Goal: Information Seeking & Learning: Find specific fact

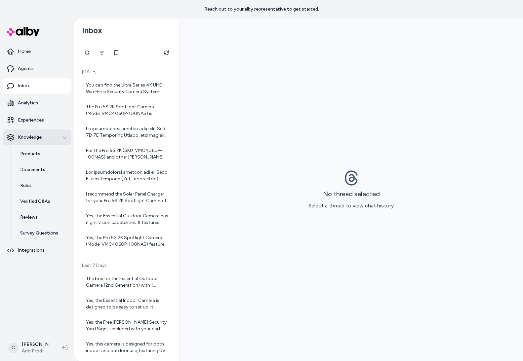
click at [25, 145] on button "Knowledge" at bounding box center [37, 138] width 69 height 16
click at [33, 247] on p "Integrations" at bounding box center [31, 250] width 27 height 7
click at [36, 143] on button "Knowledge" at bounding box center [37, 138] width 69 height 16
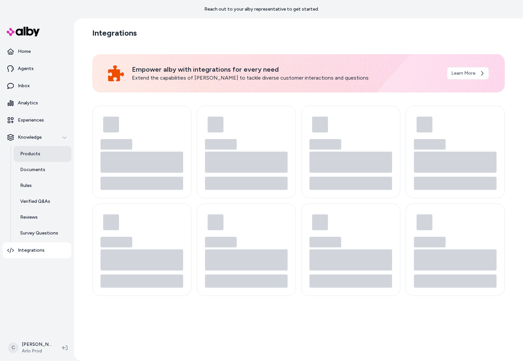
click at [39, 154] on link "Products" at bounding box center [43, 154] width 58 height 16
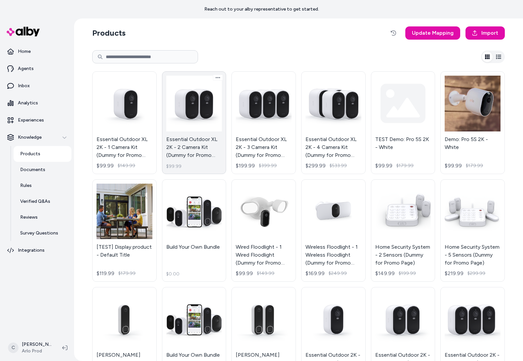
click at [164, 141] on link "Essential Outdoor XL 2K - 2 Camera Kit (Dummy for Promo Page) - Default Title $…" at bounding box center [194, 122] width 64 height 103
click at [178, 137] on link "Essential Outdoor XL 2K - 2 Camera Kit (Dummy for Promo Page) - Default Title $…" at bounding box center [194, 122] width 64 height 103
click at [193, 129] on body "Reach out to your alby representative to get started. Home Agents Inbox Analyti…" at bounding box center [261, 180] width 523 height 361
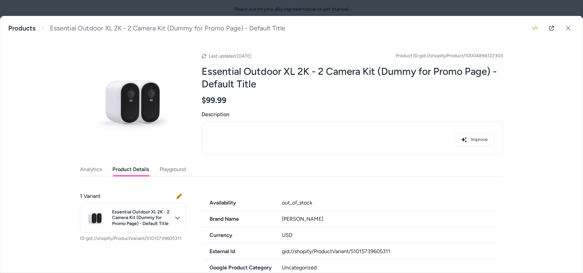
click at [125, 176] on button "Product Details" at bounding box center [130, 169] width 37 height 13
drag, startPoint x: 181, startPoint y: 238, endPoint x: 114, endPoint y: 236, distance: 67.5
click at [114, 236] on p "ID: gid://shopify/ProductVariant/51015739605311" at bounding box center [133, 238] width 106 height 7
click at [144, 241] on p "ID: gid://shopify/ProductVariant/51015739605311" at bounding box center [133, 238] width 106 height 7
drag, startPoint x: 129, startPoint y: 238, endPoint x: 113, endPoint y: 240, distance: 15.7
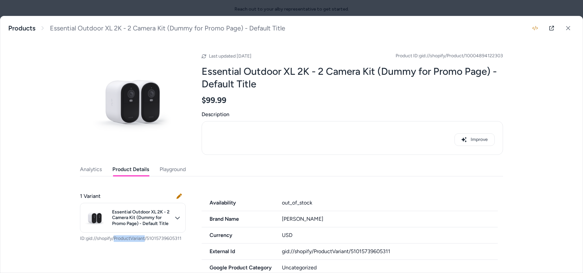
click at [113, 240] on p "ID: gid://shopify/ProductVariant/51015739605311" at bounding box center [133, 238] width 106 height 7
drag, startPoint x: 189, startPoint y: 240, endPoint x: 79, endPoint y: 236, distance: 110.1
